Goal: Transaction & Acquisition: Book appointment/travel/reservation

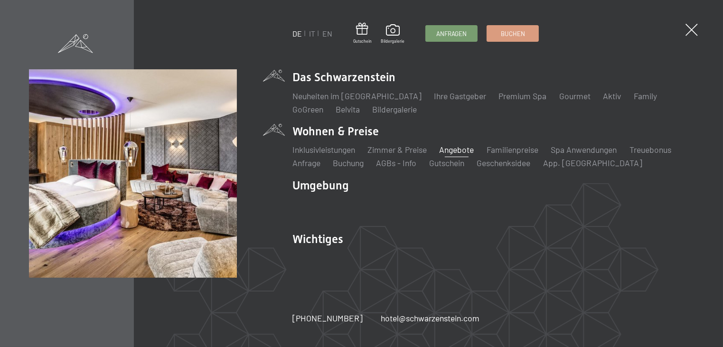
click at [457, 151] on link "Angebote" at bounding box center [457, 149] width 35 height 10
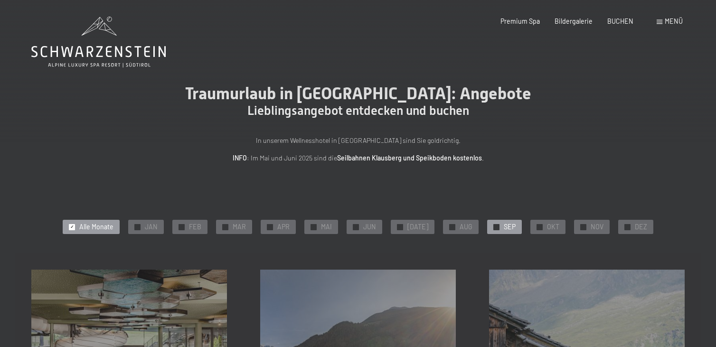
click at [504, 228] on span "SEP" at bounding box center [510, 226] width 12 height 9
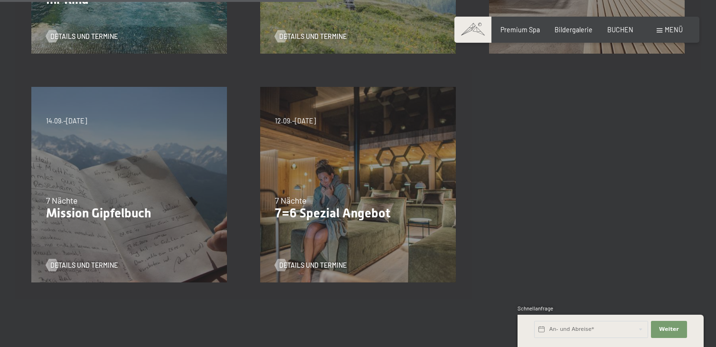
scroll to position [427, 0]
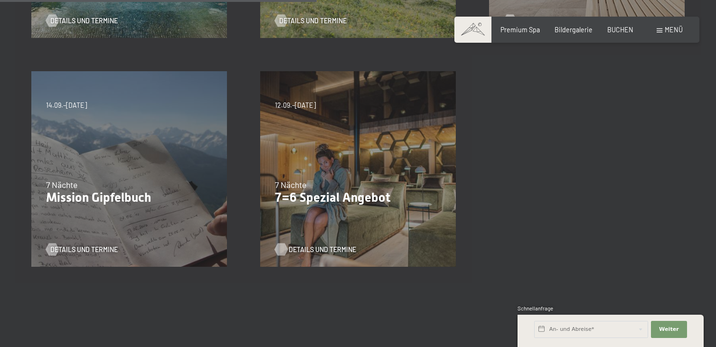
click at [326, 246] on span "Details und Termine" at bounding box center [322, 249] width 67 height 9
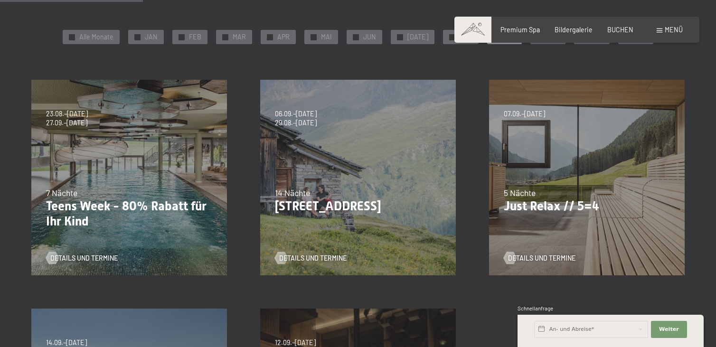
scroll to position [237, 0]
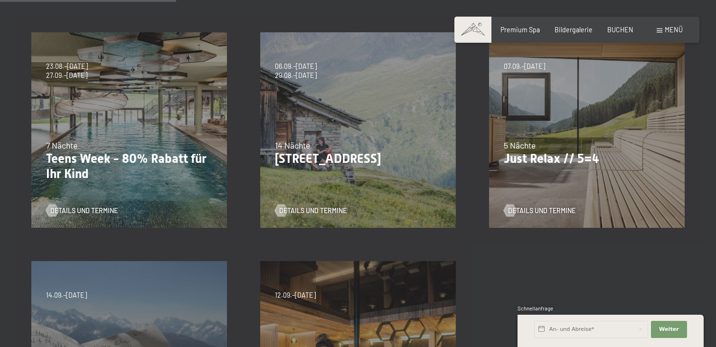
click at [93, 183] on div "23.08.–14.09.2025 27.09.–21.12.2025 10.01.–18.01.2026 31.01.–15.02.2026 07.03.–…" at bounding box center [129, 130] width 229 height 229
click at [87, 207] on span "Details und Termine" at bounding box center [93, 210] width 67 height 9
click at [538, 211] on span "Details und Termine" at bounding box center [551, 210] width 67 height 9
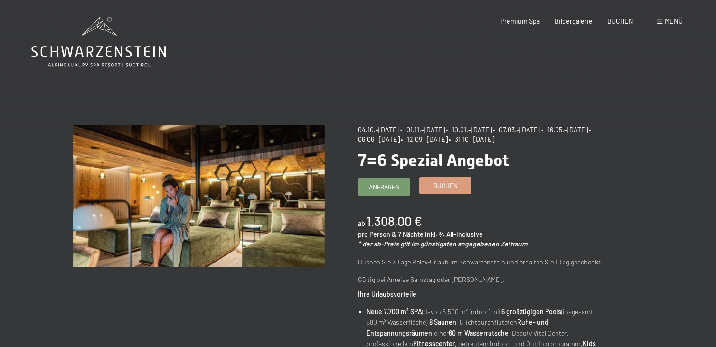
click at [437, 189] on span "Buchen" at bounding box center [446, 185] width 24 height 9
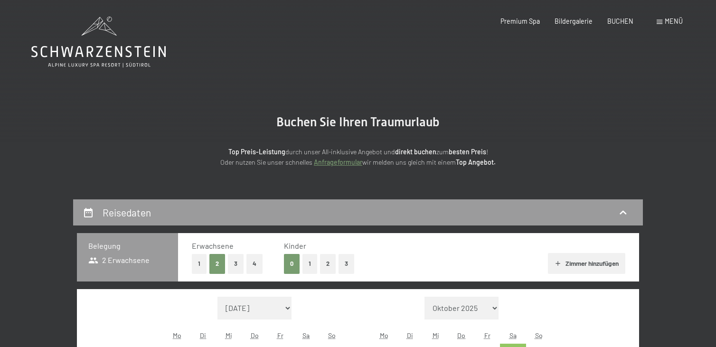
select select "[DATE]"
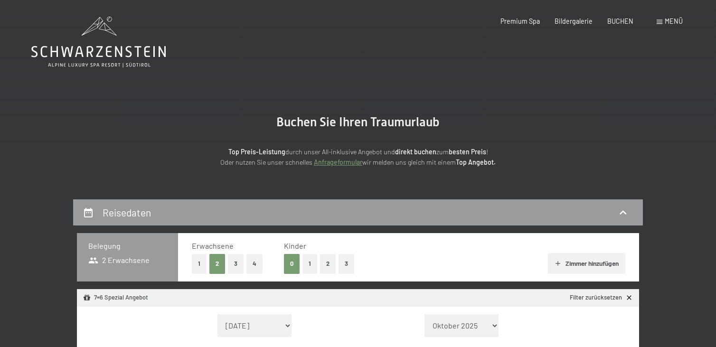
select select "[DATE]"
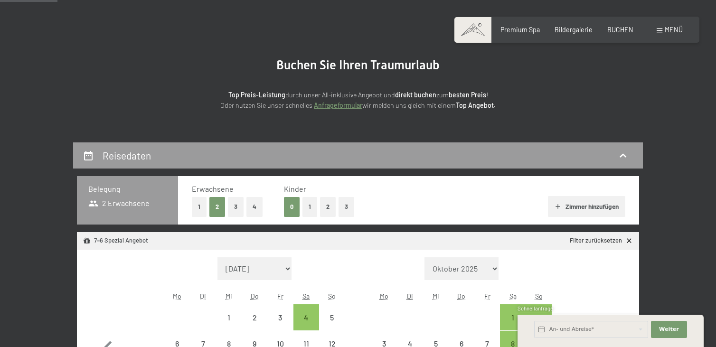
scroll to position [95, 0]
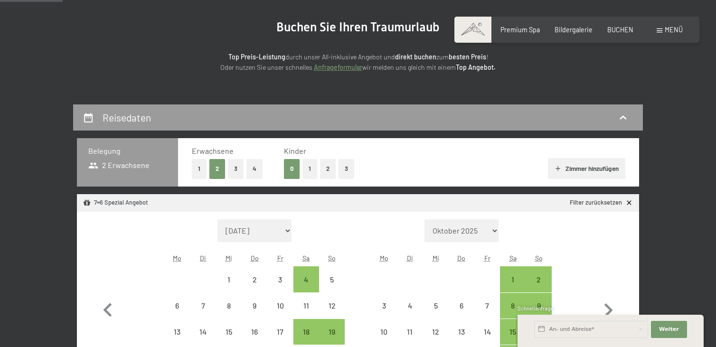
click at [324, 170] on button "2" at bounding box center [328, 168] width 16 height 19
select select "2025-10-01"
select select "2025-11-01"
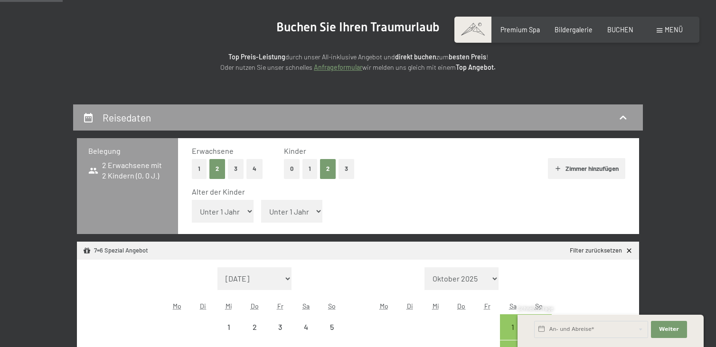
select select "2025-10-01"
select select "2025-11-01"
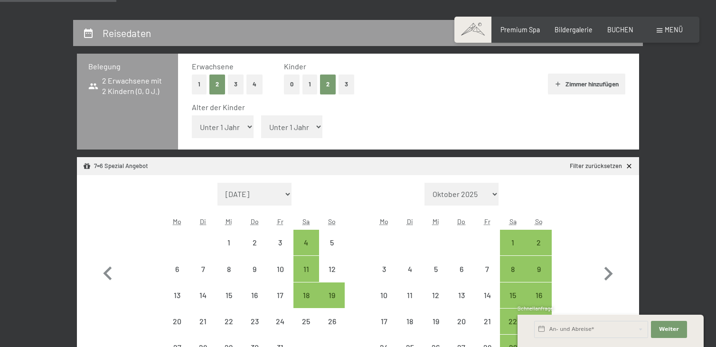
scroll to position [190, 0]
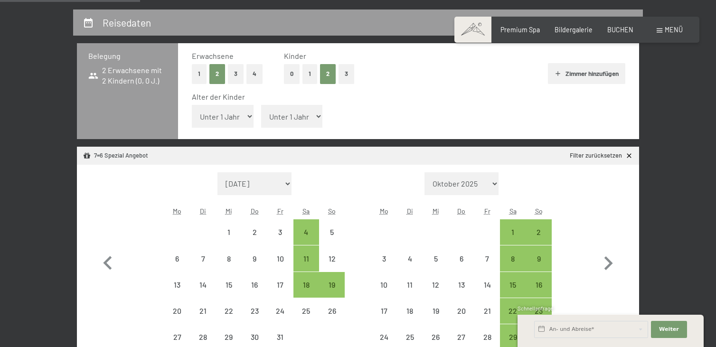
click at [236, 116] on select "Unter 1 Jahr 1 Jahr 2 Jahre 3 Jahre 4 Jahre 5 Jahre 6 Jahre 7 Jahre 8 Jahre 9 J…" at bounding box center [223, 116] width 62 height 23
select select "4"
click at [192, 105] on select "Unter 1 Jahr 1 Jahr 2 Jahre 3 Jahre 4 Jahre 5 Jahre 6 Jahre 7 Jahre 8 Jahre 9 J…" at bounding box center [223, 116] width 62 height 23
select select "2025-10-01"
select select "2025-11-01"
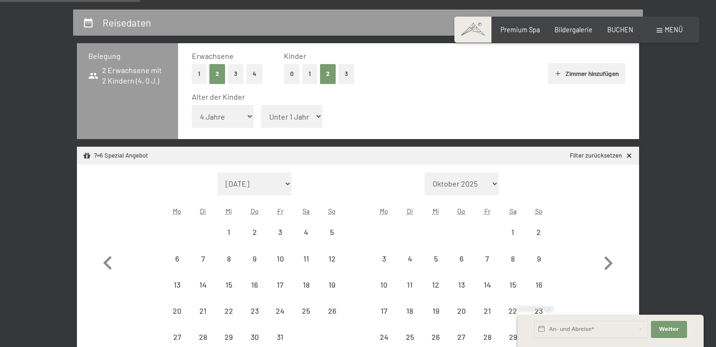
select select "2025-10-01"
select select "2025-11-01"
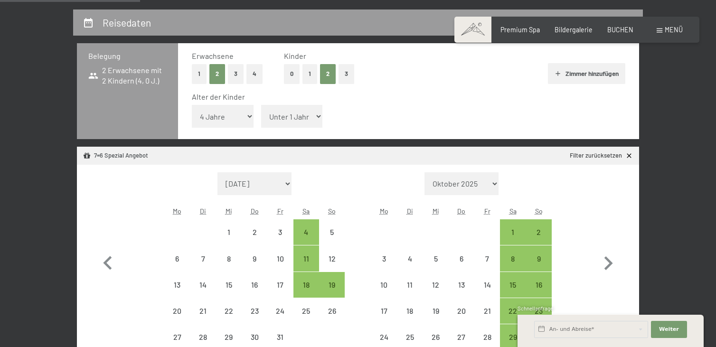
click at [290, 122] on select "Unter 1 Jahr 1 Jahr 2 Jahre 3 Jahre 4 Jahre 5 Jahre 6 Jahre 7 Jahre 8 Jahre 9 J…" at bounding box center [292, 116] width 62 height 23
select select "4"
click at [261, 105] on select "Unter 1 Jahr 1 Jahr 2 Jahre 3 Jahre 4 Jahre 5 Jahre 6 Jahre 7 Jahre 8 Jahre 9 J…" at bounding box center [292, 116] width 62 height 23
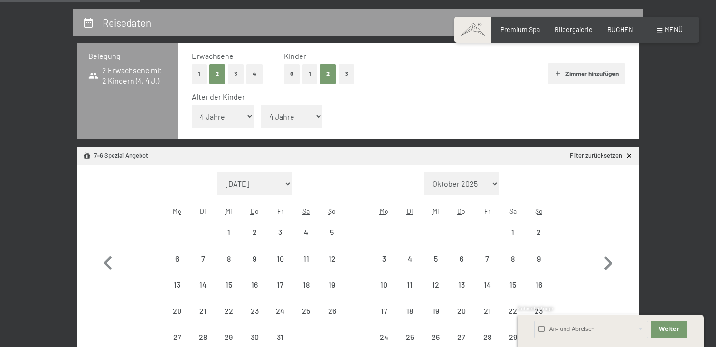
select select "2025-10-01"
select select "2025-11-01"
select select "2025-10-01"
select select "2025-11-01"
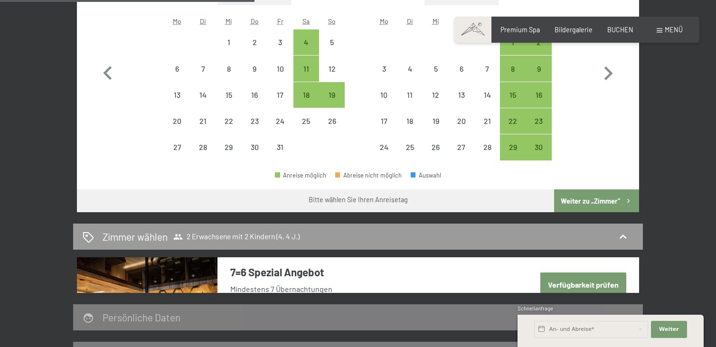
scroll to position [285, 0]
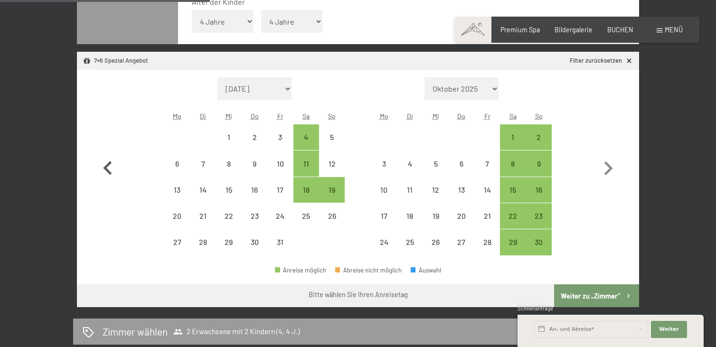
click at [111, 165] on icon "button" at bounding box center [108, 169] width 28 height 28
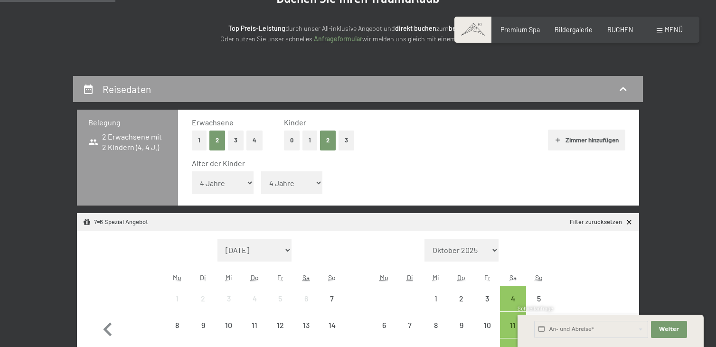
scroll to position [95, 0]
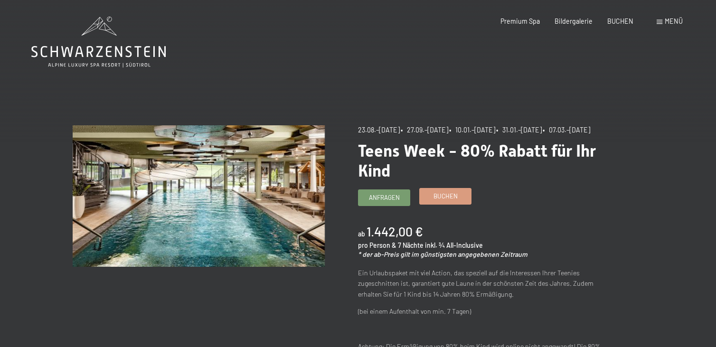
click at [440, 204] on link "Buchen" at bounding box center [445, 197] width 51 height 16
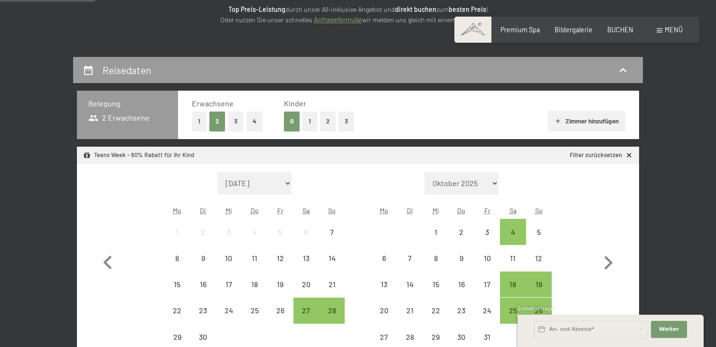
click at [328, 125] on button "2" at bounding box center [328, 121] width 16 height 19
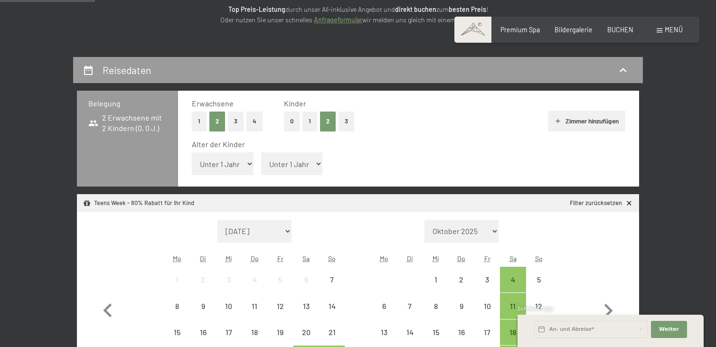
click at [213, 161] on select "Unter 1 Jahr 1 Jahr 2 Jahre 3 Jahre 4 Jahre 5 Jahre 6 Jahre 7 Jahre 8 Jahre 9 J…" at bounding box center [223, 163] width 62 height 23
select select "4"
click at [192, 152] on select "Unter 1 Jahr 1 Jahr 2 Jahre 3 Jahre 4 Jahre 5 Jahre 6 Jahre 7 Jahre 8 Jahre 9 J…" at bounding box center [223, 163] width 62 height 23
click at [284, 161] on select "Unter 1 Jahr 1 Jahr 2 Jahre 3 Jahre 4 Jahre 5 Jahre 6 Jahre 7 Jahre 8 Jahre 9 J…" at bounding box center [292, 163] width 62 height 23
select select "4"
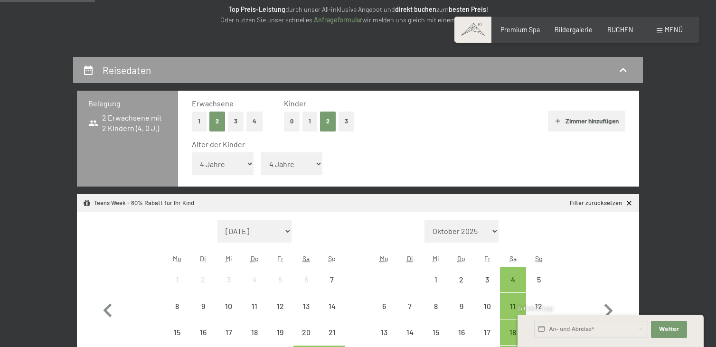
click at [261, 152] on select "Unter 1 Jahr 1 Jahr 2 Jahre 3 Jahre 4 Jahre 5 Jahre 6 Jahre 7 Jahre 8 Jahre 9 J…" at bounding box center [292, 163] width 62 height 23
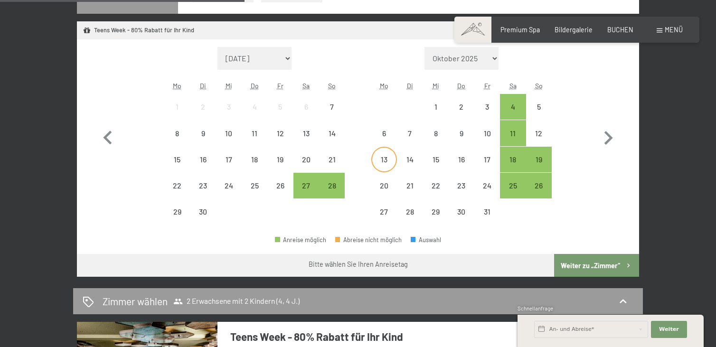
scroll to position [332, 0]
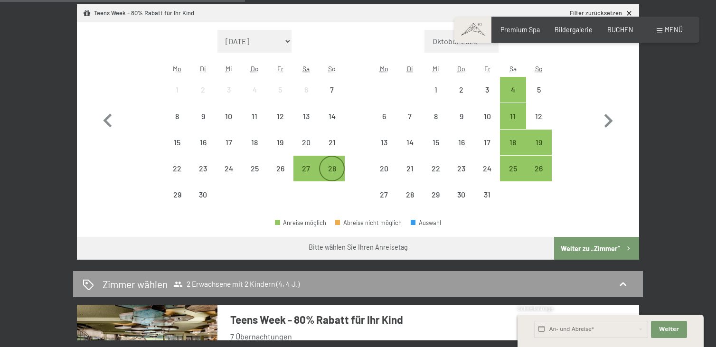
click at [336, 170] on div "28" at bounding box center [332, 177] width 24 height 24
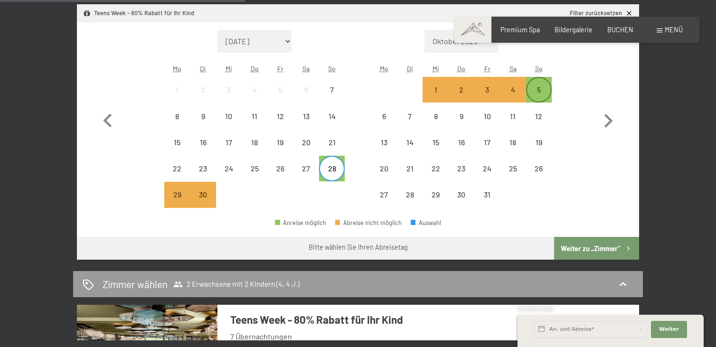
click at [536, 97] on div "5" at bounding box center [539, 98] width 24 height 24
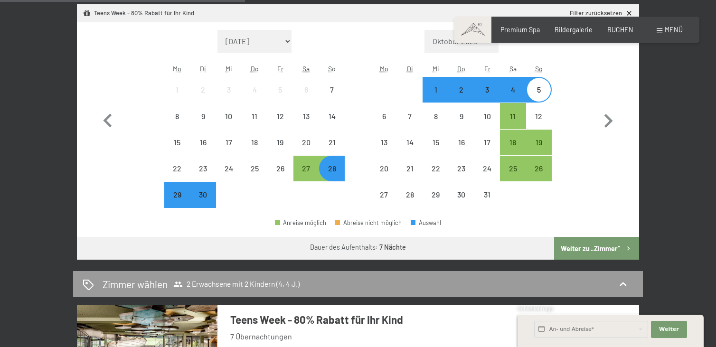
click at [602, 240] on button "Weiter zu „Zimmer“" at bounding box center [596, 248] width 85 height 23
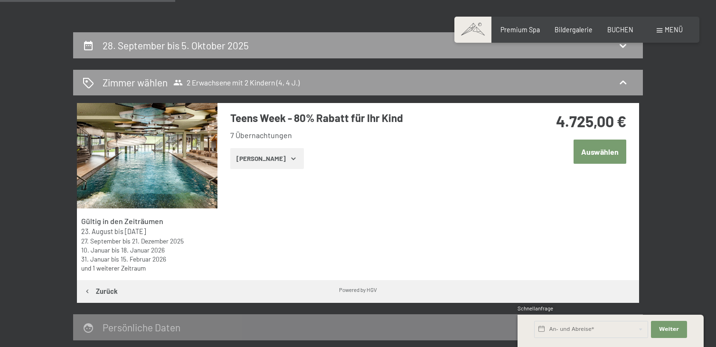
scroll to position [152, 0]
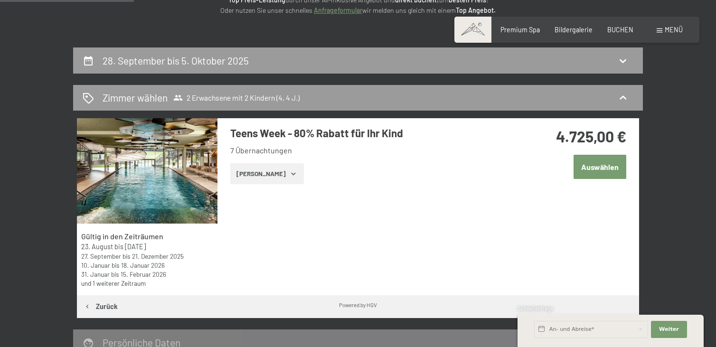
click at [290, 172] on icon "button" at bounding box center [294, 174] width 8 height 8
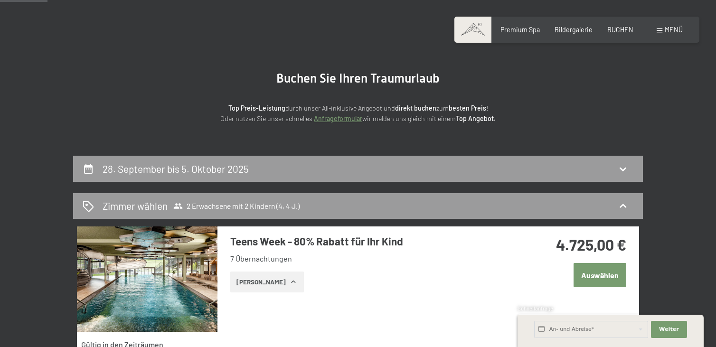
scroll to position [0, 0]
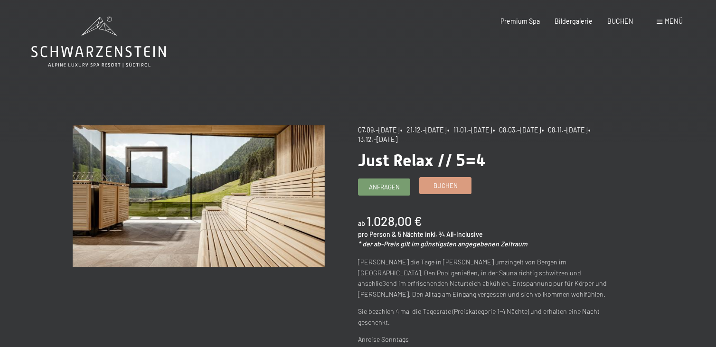
click at [454, 189] on span "Buchen" at bounding box center [446, 185] width 24 height 9
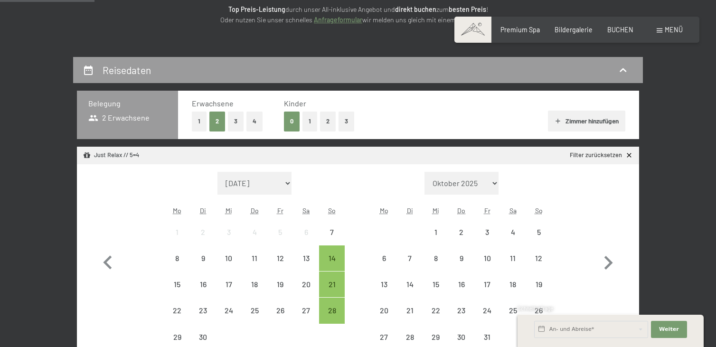
click at [324, 119] on button "2" at bounding box center [328, 121] width 16 height 19
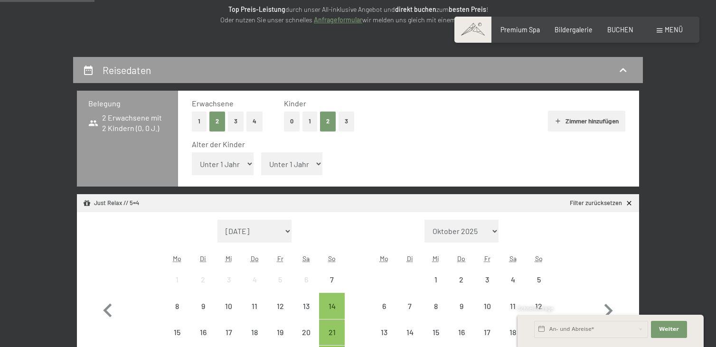
click at [243, 162] on select "Unter 1 Jahr 1 Jahr 2 Jahre 3 Jahre 4 Jahre 5 Jahre 6 Jahre 7 Jahre 8 Jahre 9 J…" at bounding box center [223, 163] width 62 height 23
select select "4"
click at [192, 152] on select "Unter 1 Jahr 1 Jahr 2 Jahre 3 Jahre 4 Jahre 5 Jahre 6 Jahre 7 Jahre 8 Jahre 9 J…" at bounding box center [223, 163] width 62 height 23
drag, startPoint x: 283, startPoint y: 164, endPoint x: 280, endPoint y: 156, distance: 8.4
click at [283, 164] on select "Unter 1 Jahr 1 Jahr 2 Jahre 3 Jahre 4 Jahre 5 Jahre 6 Jahre 7 Jahre 8 Jahre 9 J…" at bounding box center [292, 163] width 62 height 23
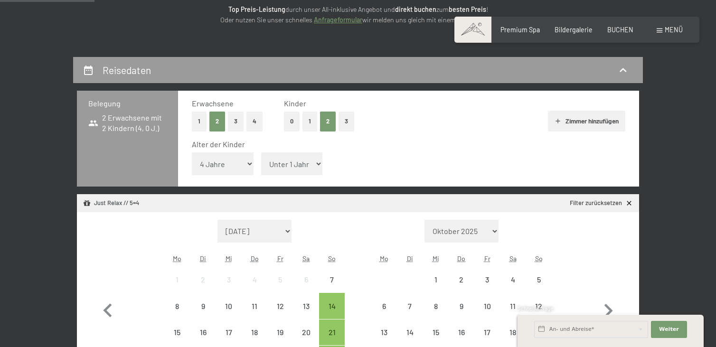
select select "4"
click at [261, 152] on select "Unter 1 Jahr 1 Jahr 2 Jahre 3 Jahre 4 Jahre 5 Jahre 6 Jahre 7 Jahre 8 Jahre 9 J…" at bounding box center [292, 163] width 62 height 23
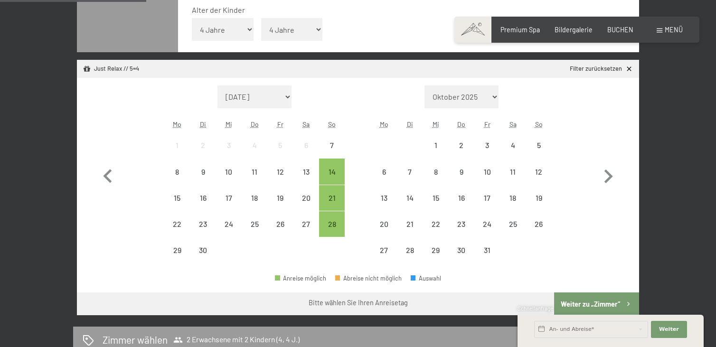
scroll to position [285, 0]
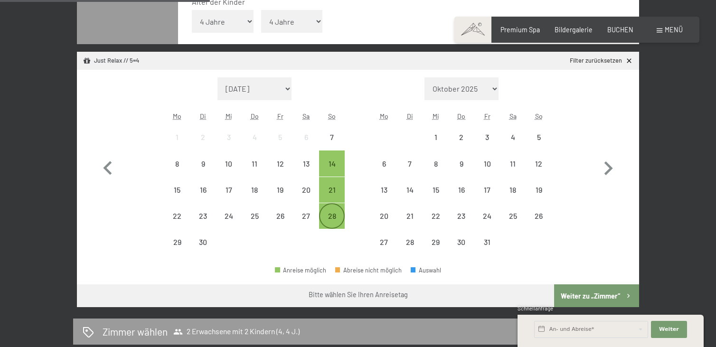
click at [334, 209] on div "28" at bounding box center [332, 216] width 24 height 24
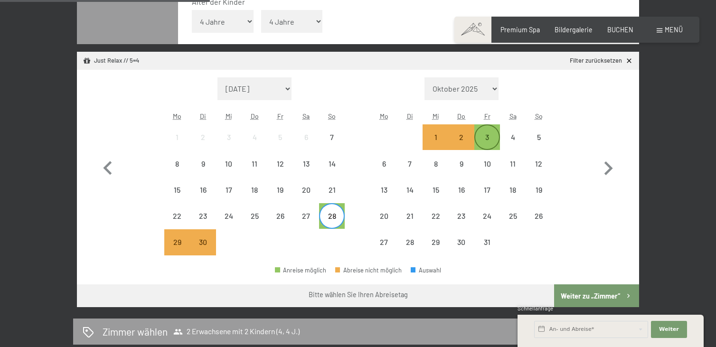
click at [493, 139] on div "3" at bounding box center [487, 145] width 24 height 24
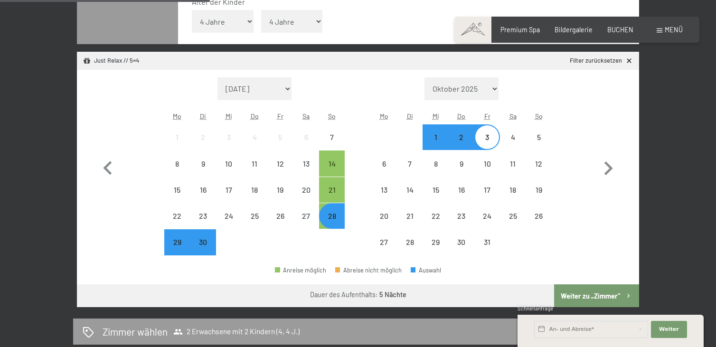
click at [587, 288] on button "Weiter zu „Zimmer“" at bounding box center [596, 295] width 85 height 23
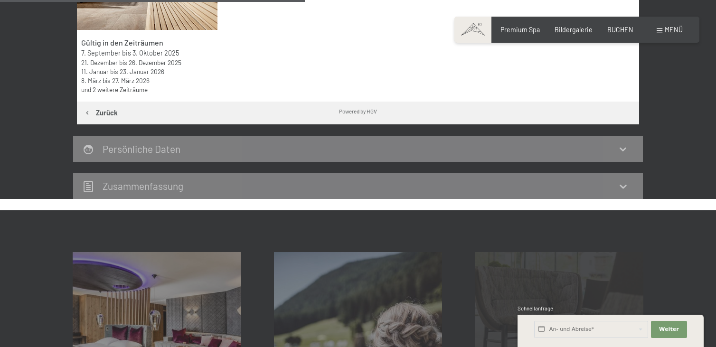
scroll to position [247, 0]
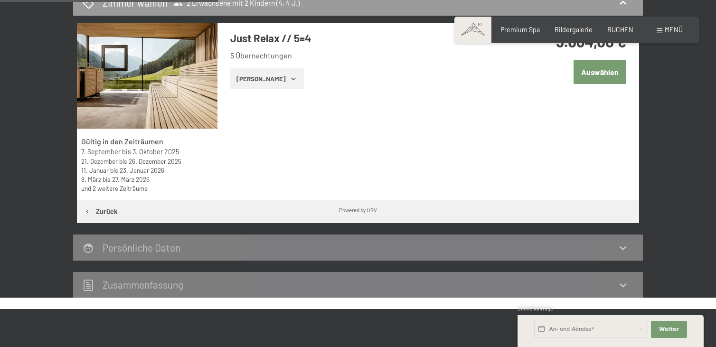
click at [238, 69] on button "Zeige Zimmer" at bounding box center [267, 78] width 74 height 21
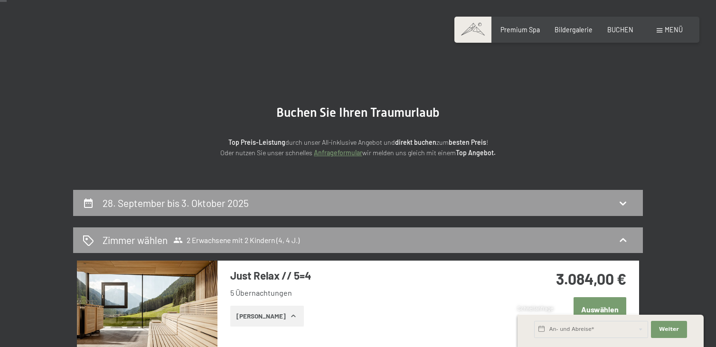
scroll to position [57, 0]
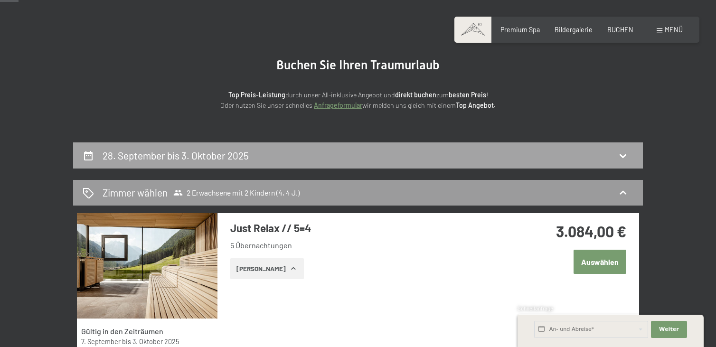
click at [619, 154] on icon at bounding box center [622, 155] width 11 height 11
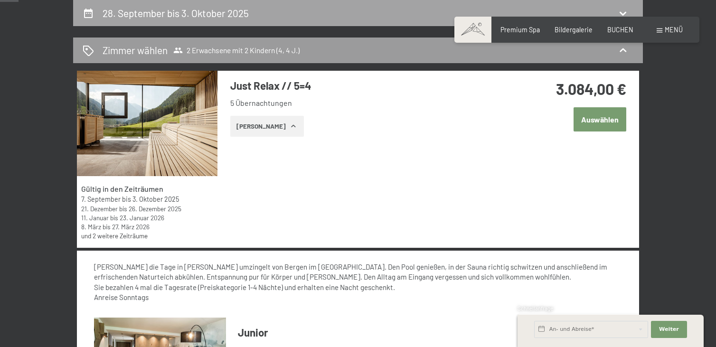
select select "4"
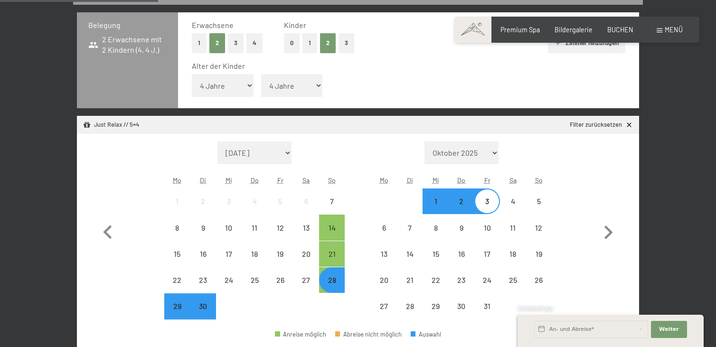
scroll to position [237, 0]
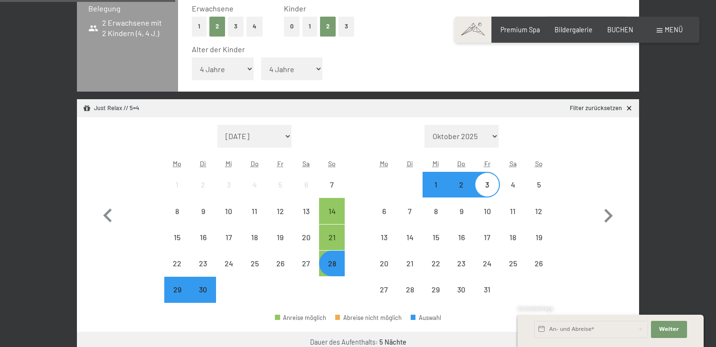
click at [332, 261] on div "28" at bounding box center [332, 272] width 24 height 24
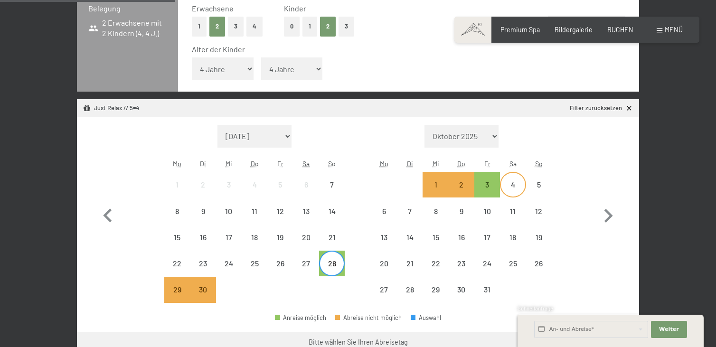
click at [503, 186] on div "4" at bounding box center [513, 193] width 24 height 24
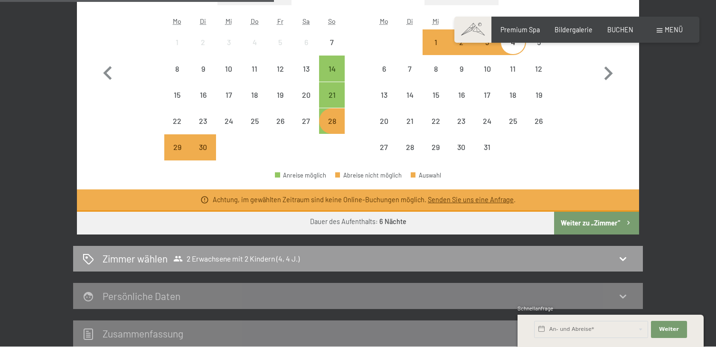
click at [578, 224] on button "Weiter zu „Zimmer“" at bounding box center [596, 223] width 85 height 23
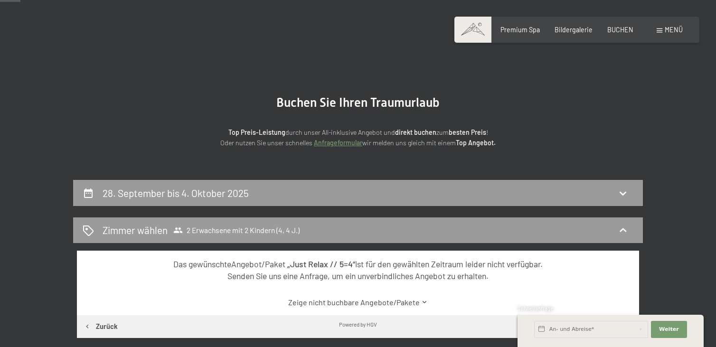
scroll to position [9, 0]
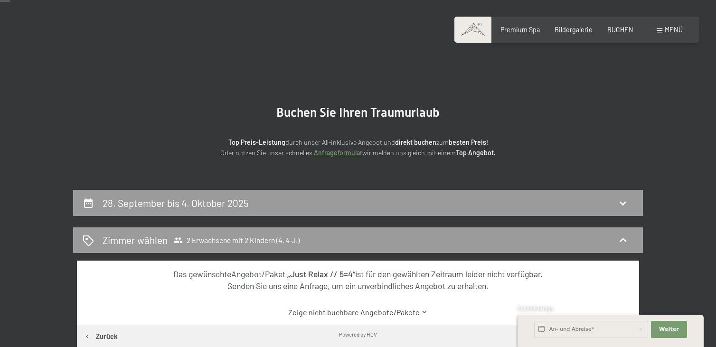
click at [481, 36] on span at bounding box center [472, 30] width 37 height 26
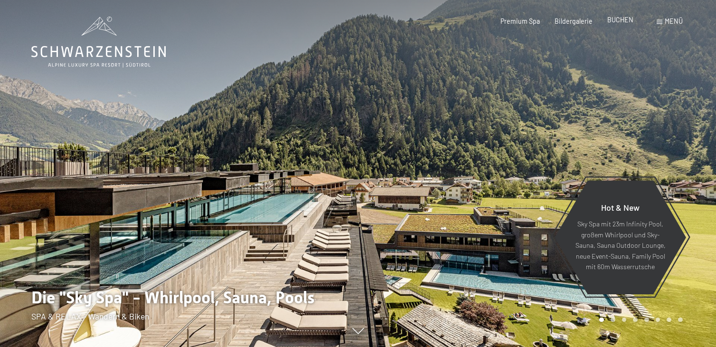
click at [622, 20] on span "BUCHEN" at bounding box center [620, 20] width 26 height 8
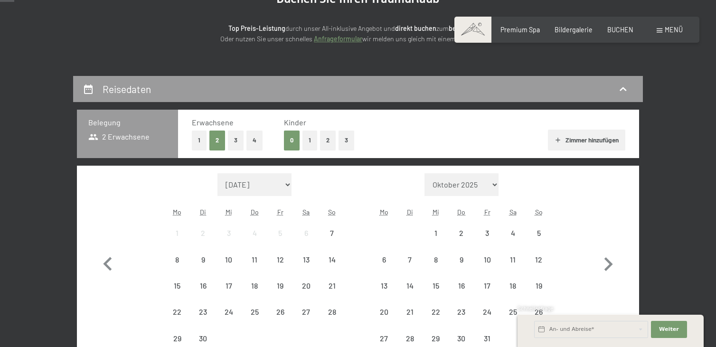
scroll to position [142, 0]
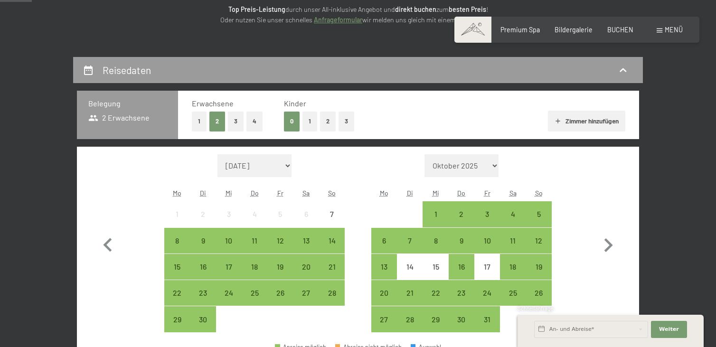
click at [324, 122] on button "2" at bounding box center [328, 121] width 16 height 19
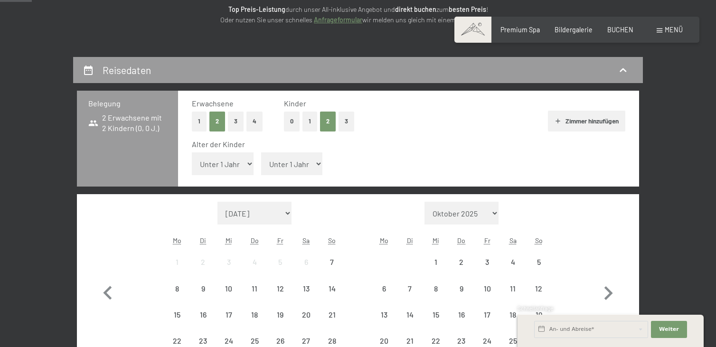
click at [251, 166] on select "Unter 1 Jahr 1 Jahr 2 Jahre 3 Jahre 4 Jahre 5 Jahre 6 Jahre 7 Jahre 8 Jahre 9 J…" at bounding box center [223, 163] width 62 height 23
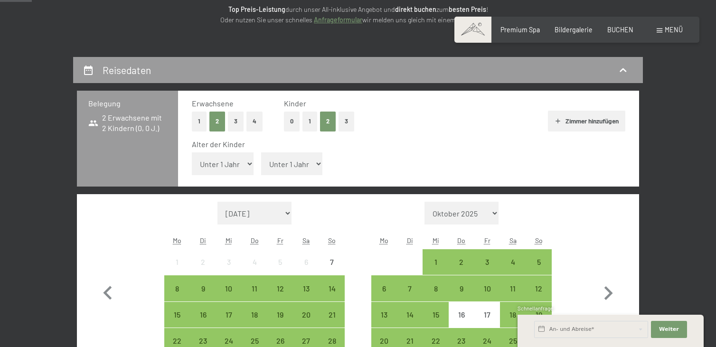
select select "4"
click at [192, 152] on select "Unter 1 Jahr 1 Jahr 2 Jahre 3 Jahre 4 Jahre 5 Jahre 6 Jahre 7 Jahre 8 Jahre 9 J…" at bounding box center [223, 163] width 62 height 23
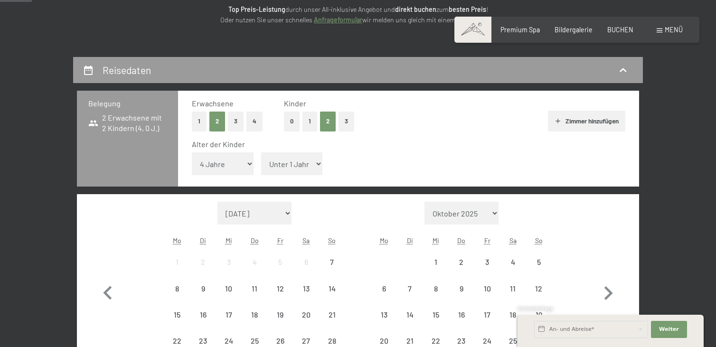
click at [293, 160] on select "Unter 1 Jahr 1 Jahr 2 Jahre 3 Jahre 4 Jahre 5 Jahre 6 Jahre 7 Jahre 8 Jahre 9 J…" at bounding box center [292, 163] width 62 height 23
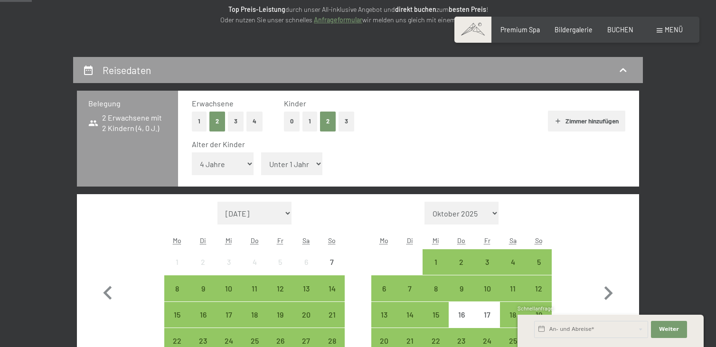
select select "4"
click at [261, 152] on select "Unter 1 Jahr 1 Jahr 2 Jahre 3 Jahre 4 Jahre 5 Jahre 6 Jahre 7 Jahre 8 Jahre 9 J…" at bounding box center [292, 163] width 62 height 23
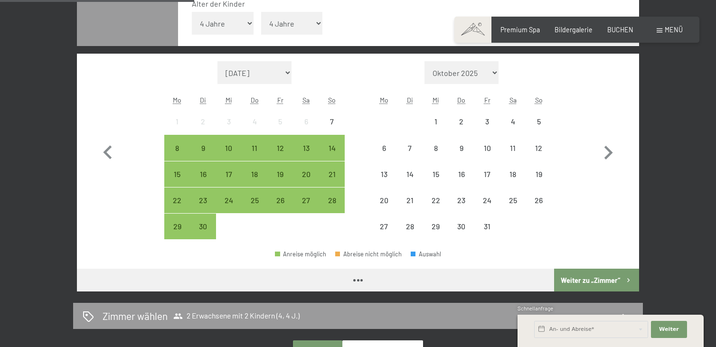
scroll to position [285, 0]
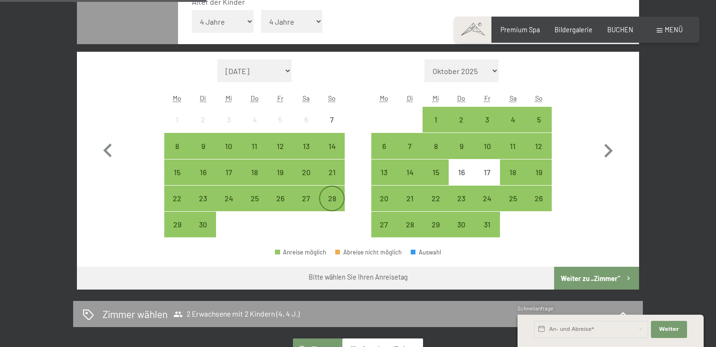
click at [336, 200] on div "28" at bounding box center [332, 207] width 24 height 24
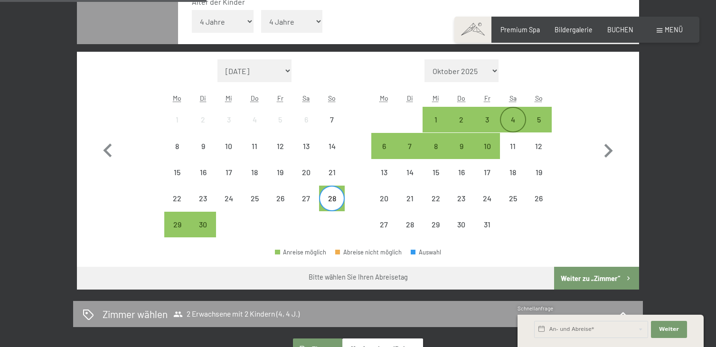
click at [521, 121] on div "4" at bounding box center [513, 128] width 24 height 24
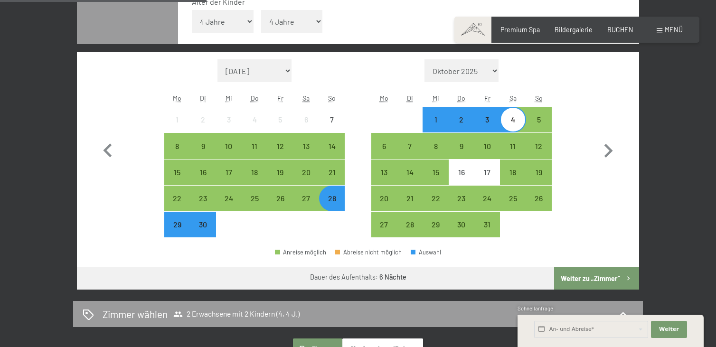
click at [572, 272] on button "Weiter zu „Zimmer“" at bounding box center [596, 278] width 85 height 23
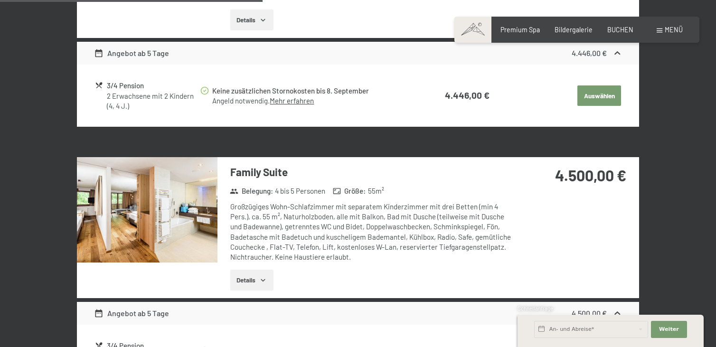
scroll to position [959, 0]
